Goal: Task Accomplishment & Management: Manage account settings

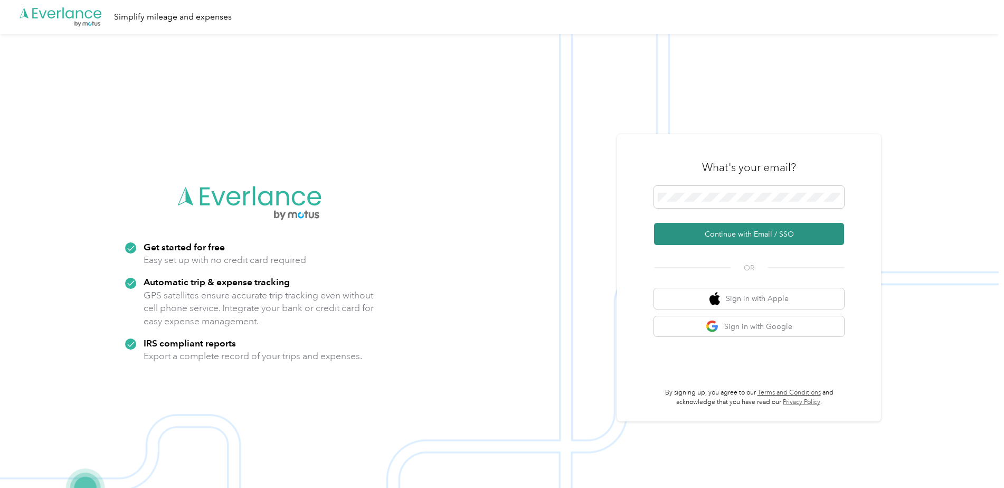
click at [743, 230] on button "Continue with Email / SSO" at bounding box center [749, 234] width 190 height 22
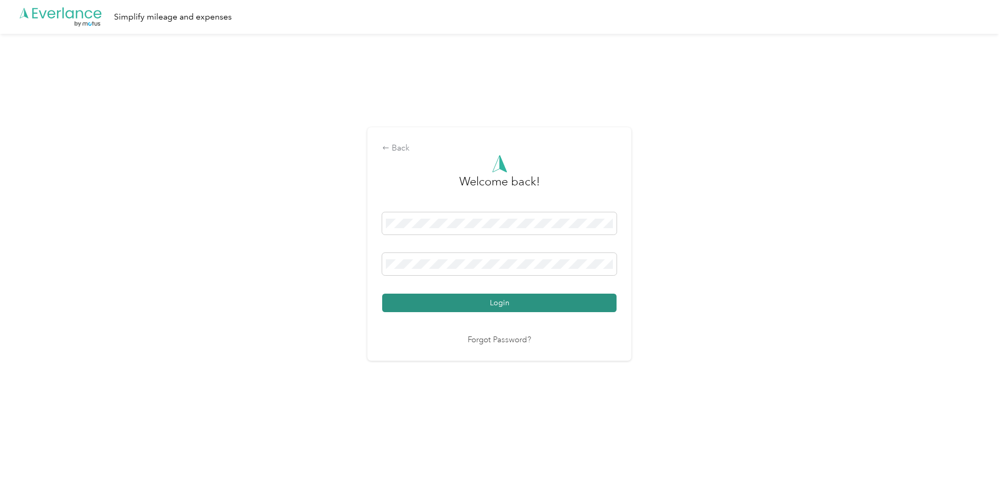
click at [534, 308] on button "Login" at bounding box center [499, 303] width 234 height 18
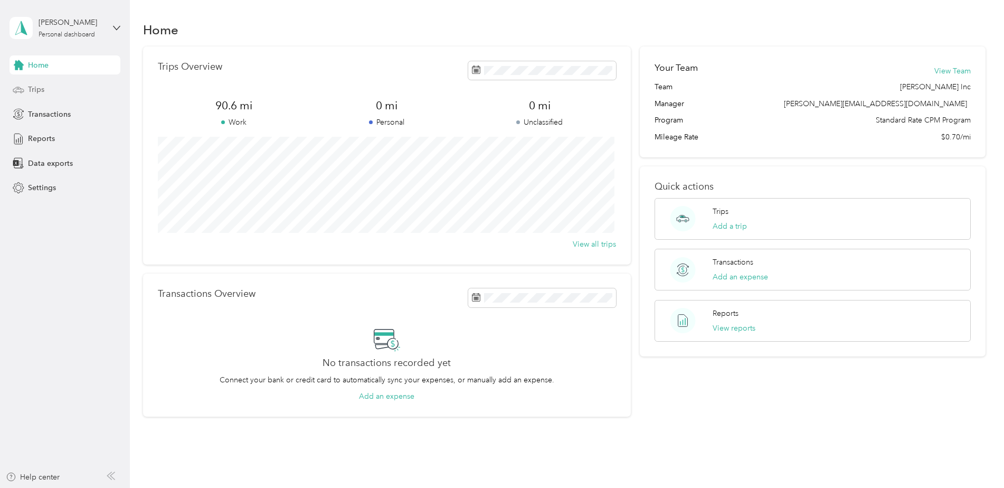
click at [24, 87] on icon at bounding box center [19, 90] width 12 height 12
